Goal: Task Accomplishment & Management: Use online tool/utility

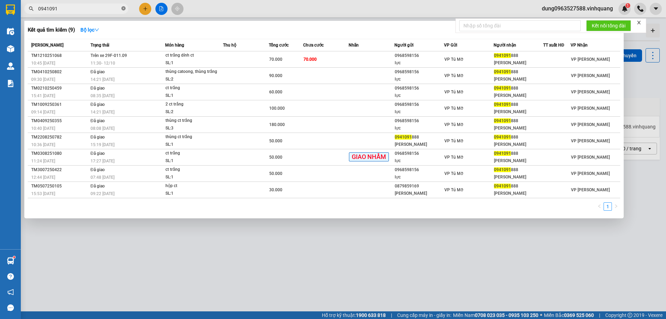
click at [123, 7] on icon "close-circle" at bounding box center [123, 8] width 4 height 4
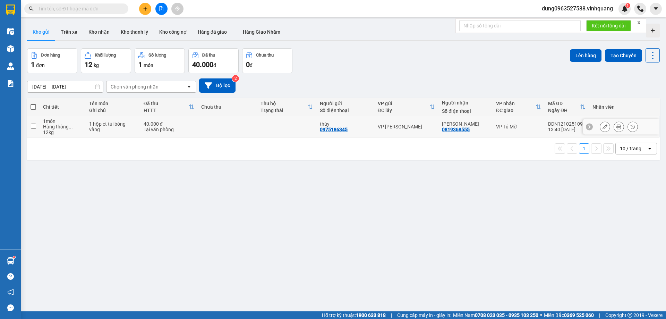
click at [32, 126] on input "checkbox" at bounding box center [33, 125] width 5 height 5
checkbox input "true"
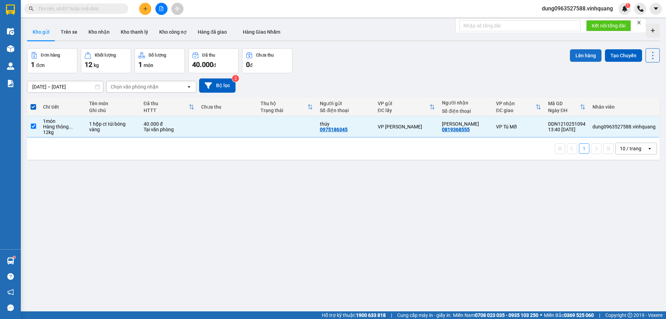
click at [576, 54] on button "Lên hàng" at bounding box center [586, 55] width 32 height 12
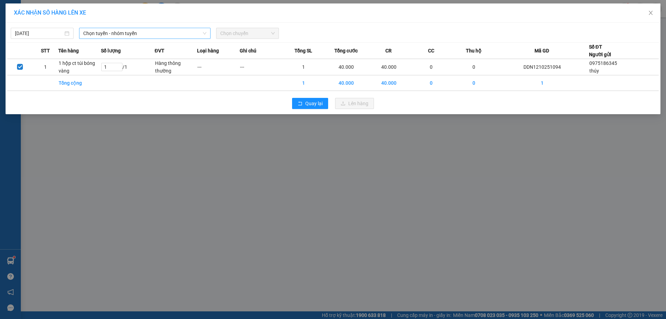
click at [203, 32] on icon "down" at bounding box center [205, 33] width 4 height 4
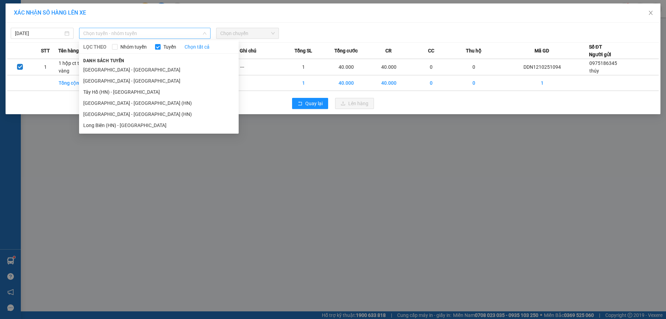
click at [204, 31] on span "Chọn tuyến - nhóm tuyến" at bounding box center [144, 33] width 123 height 10
click at [137, 114] on li "[GEOGRAPHIC_DATA] - [GEOGRAPHIC_DATA] (HN)" at bounding box center [159, 114] width 160 height 11
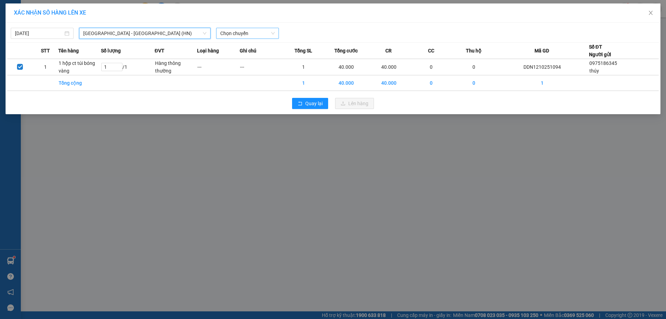
click at [271, 32] on span "Chọn chuyến" at bounding box center [247, 33] width 54 height 10
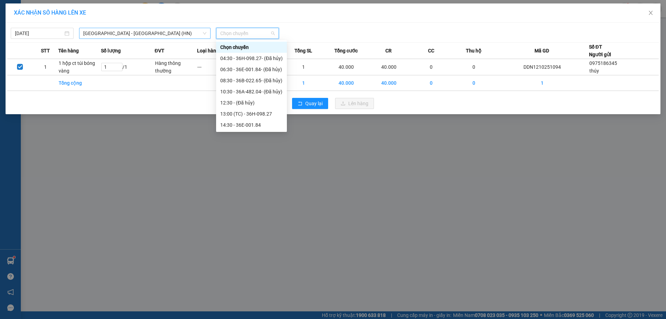
click at [203, 32] on icon "down" at bounding box center [205, 33] width 4 height 4
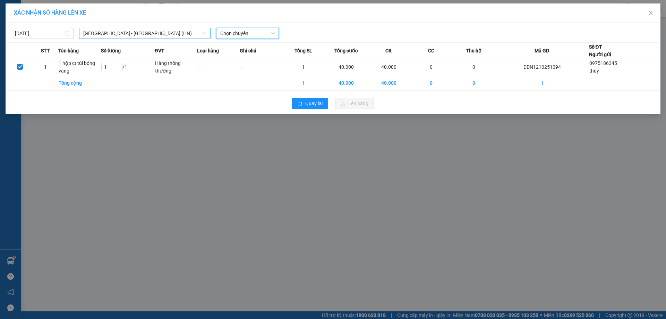
click at [203, 31] on icon "down" at bounding box center [205, 33] width 4 height 4
click at [203, 31] on span "[GEOGRAPHIC_DATA] - [GEOGRAPHIC_DATA] (HN)" at bounding box center [144, 33] width 123 height 10
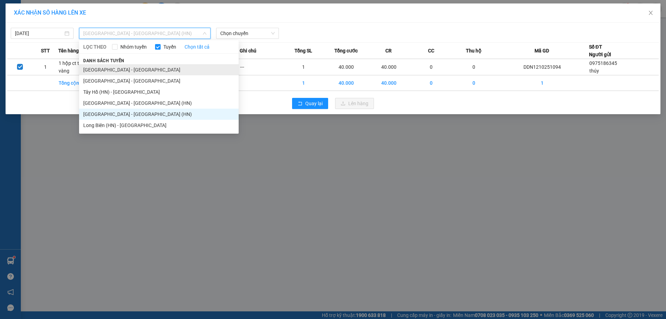
click at [130, 69] on li "[GEOGRAPHIC_DATA] - [GEOGRAPHIC_DATA]" at bounding box center [159, 69] width 160 height 11
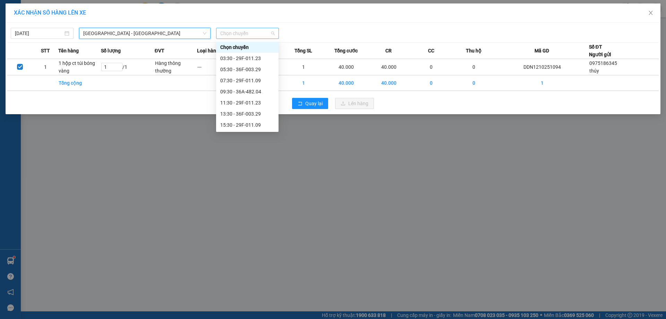
click at [272, 33] on span "Chọn chuyến" at bounding box center [247, 33] width 54 height 10
click at [206, 31] on span "[GEOGRAPHIC_DATA] - [GEOGRAPHIC_DATA]" at bounding box center [144, 33] width 123 height 10
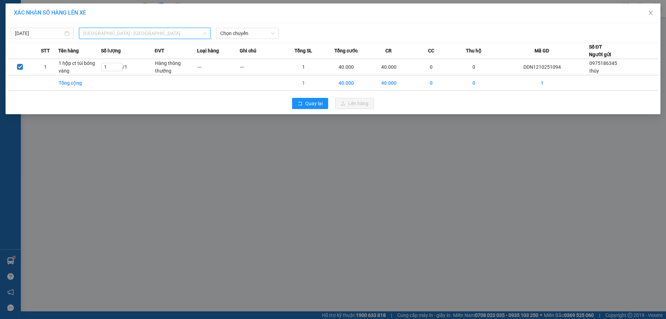
click at [205, 31] on span "[GEOGRAPHIC_DATA] - [GEOGRAPHIC_DATA]" at bounding box center [144, 33] width 123 height 10
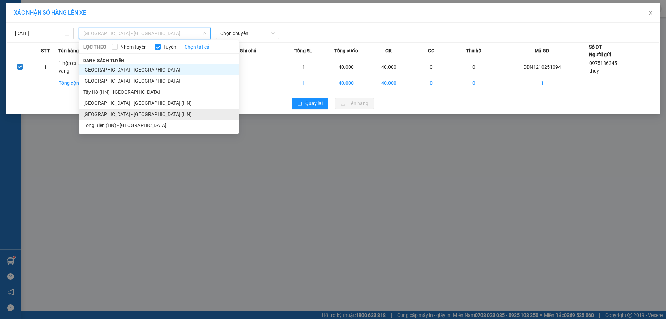
click at [112, 113] on li "[GEOGRAPHIC_DATA] - [GEOGRAPHIC_DATA] (HN)" at bounding box center [159, 114] width 160 height 11
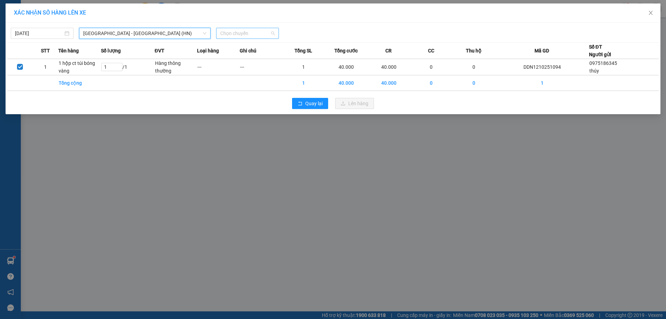
click at [264, 32] on span "Chọn chuyến" at bounding box center [247, 33] width 54 height 10
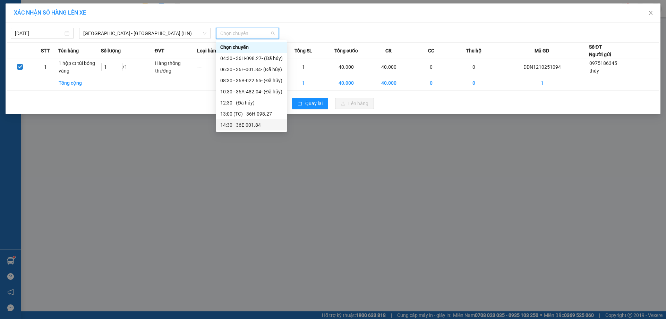
click at [234, 123] on div "14:30 - 36E-001.84" at bounding box center [251, 125] width 62 height 8
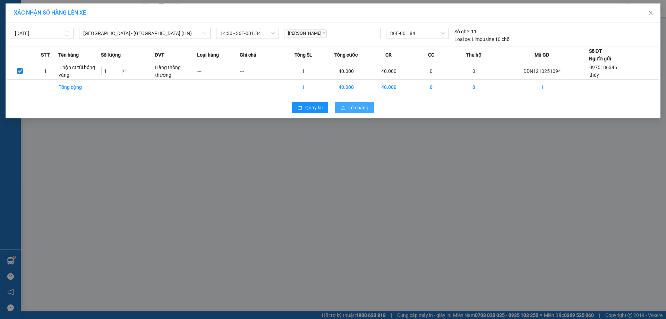
click at [353, 109] on span "Lên hàng" at bounding box center [358, 108] width 20 height 8
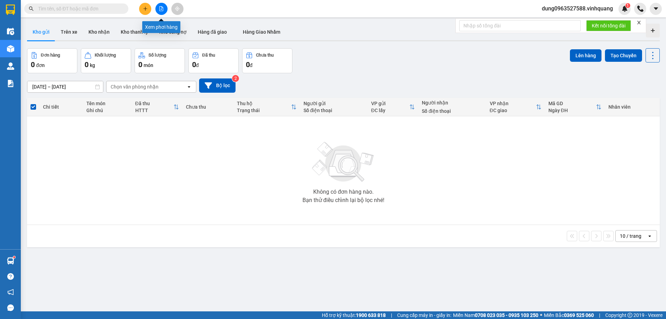
click at [163, 9] on icon "file-add" at bounding box center [161, 8] width 5 height 5
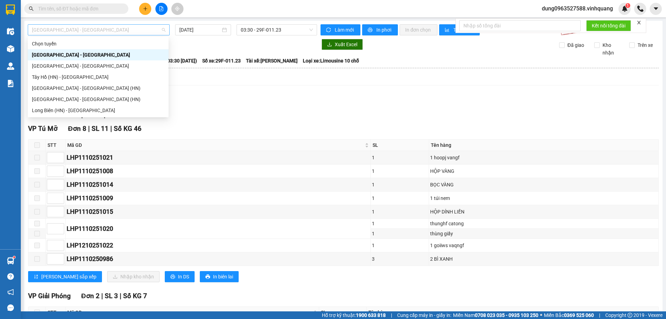
click at [163, 30] on span "[GEOGRAPHIC_DATA] - [GEOGRAPHIC_DATA]" at bounding box center [99, 30] width 134 height 10
click at [97, 97] on div "[GEOGRAPHIC_DATA] - [GEOGRAPHIC_DATA] (HN)" at bounding box center [98, 99] width 132 height 8
type input "[DATE]"
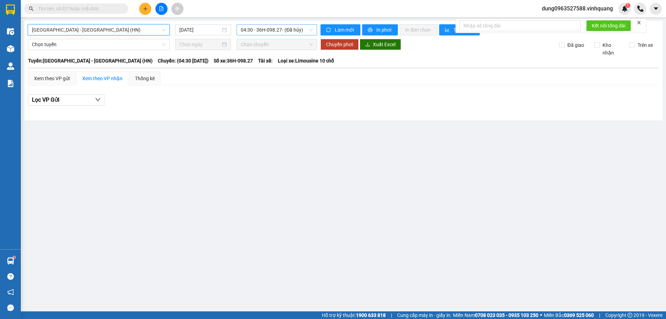
click at [309, 28] on span "04:30 - 36H-098.27 - (Đã hủy)" at bounding box center [277, 30] width 72 height 10
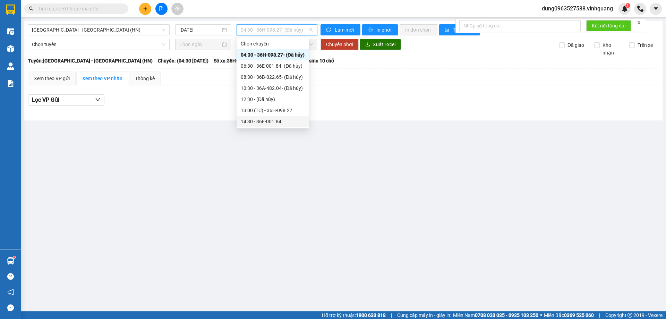
click at [260, 121] on div "14:30 - 36E-001.84" at bounding box center [273, 122] width 64 height 8
